Goal: Task Accomplishment & Management: Manage account settings

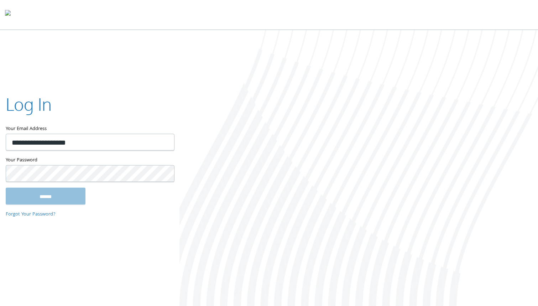
type input "**********"
click at [6, 187] on input "******" at bounding box center [46, 195] width 80 height 17
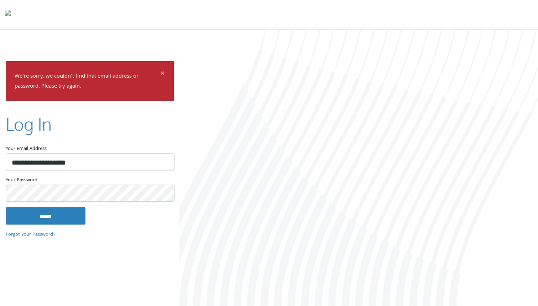
click at [6, 207] on input "******" at bounding box center [46, 215] width 80 height 17
